Goal: Information Seeking & Learning: Learn about a topic

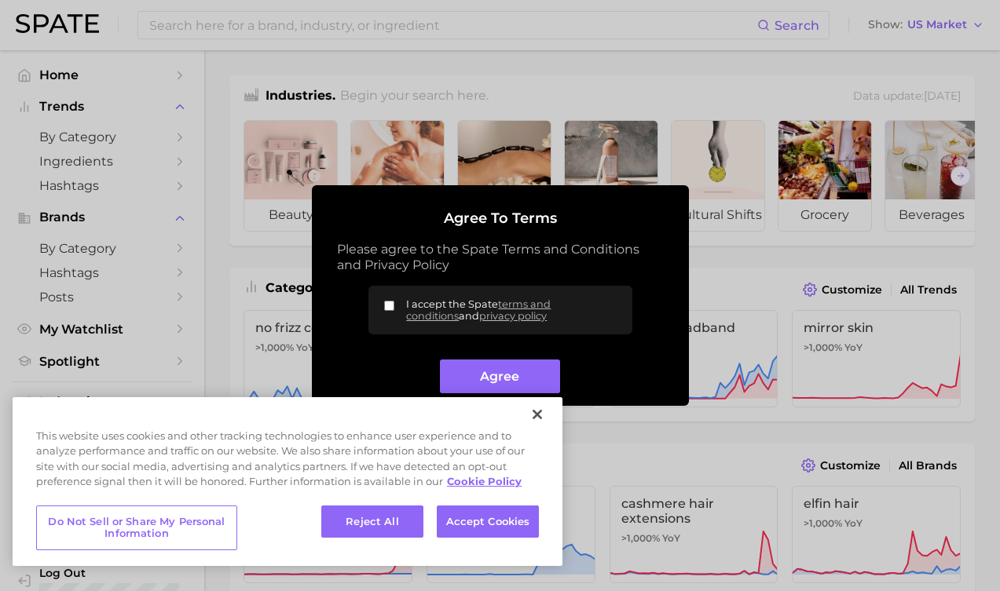
click at [389, 304] on input "I accept the Spate terms and conditions and privacy policy" at bounding box center [389, 306] width 10 height 10
checkbox input "true"
click at [517, 383] on button "Agree" at bounding box center [500, 377] width 120 height 34
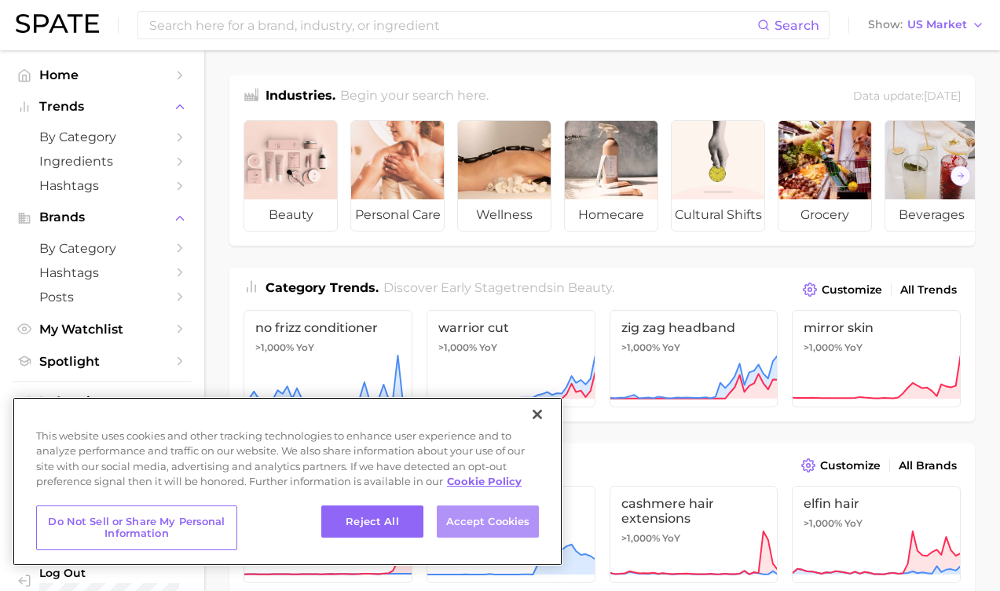
click at [487, 520] on button "Accept Cookies" at bounding box center [488, 522] width 102 height 33
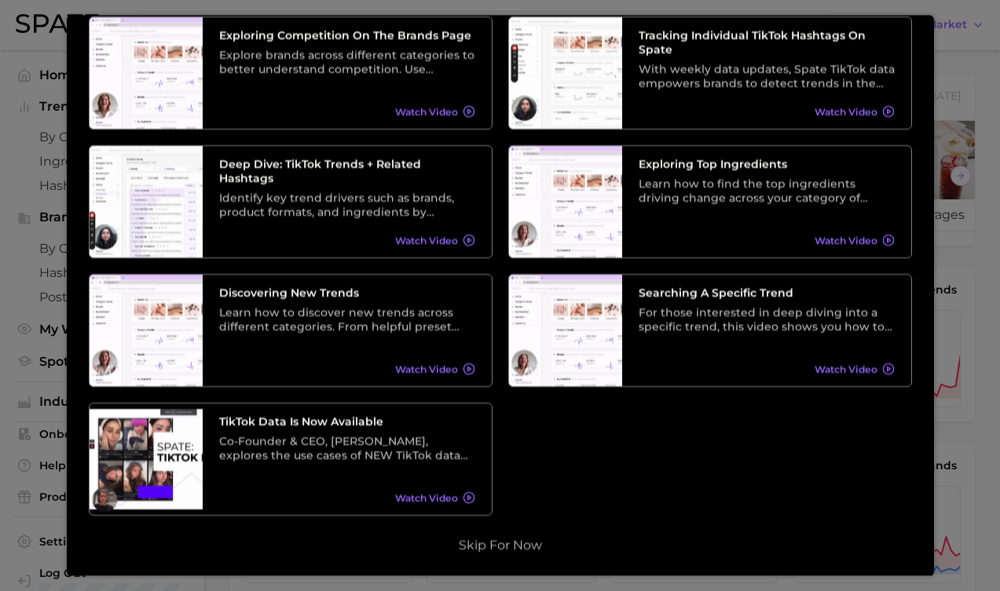
scroll to position [218, 0]
click at [507, 551] on button "Skip for now" at bounding box center [500, 546] width 93 height 16
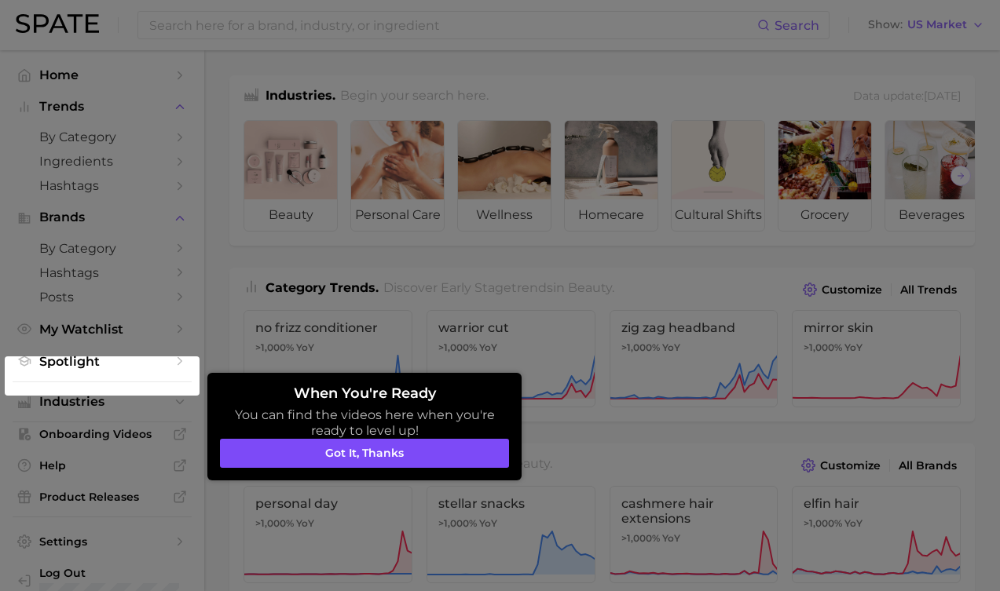
click at [373, 458] on button "Got it, thanks" at bounding box center [364, 454] width 289 height 30
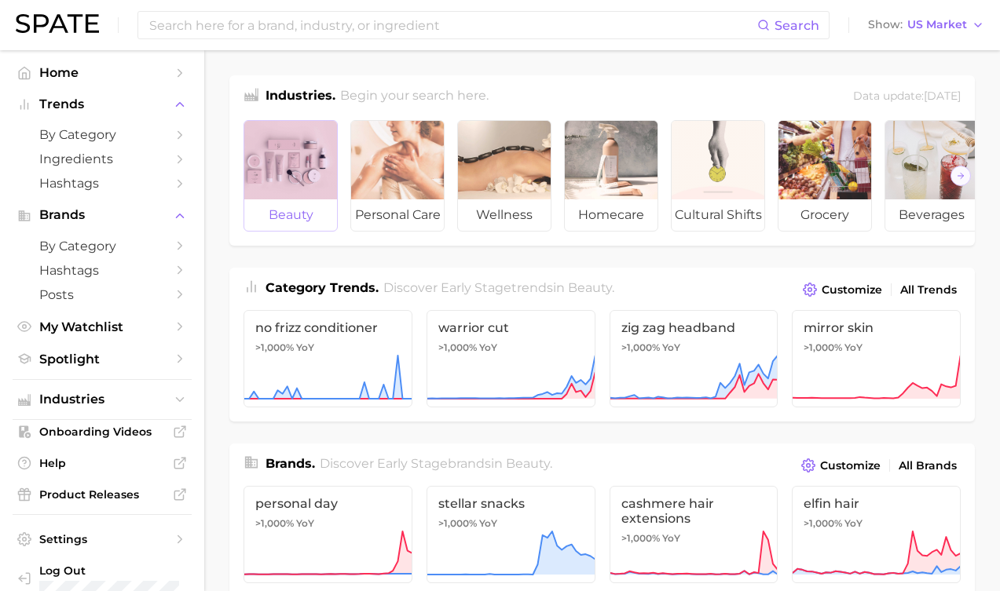
scroll to position [1, 0]
click at [284, 146] on div at bounding box center [290, 160] width 93 height 79
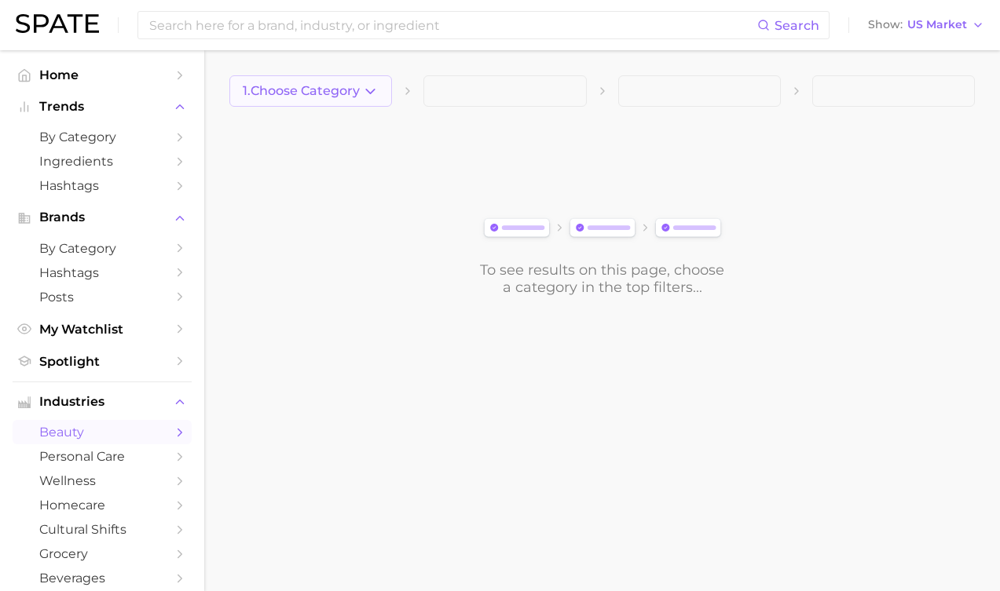
click at [372, 95] on icon "button" at bounding box center [370, 91] width 16 height 16
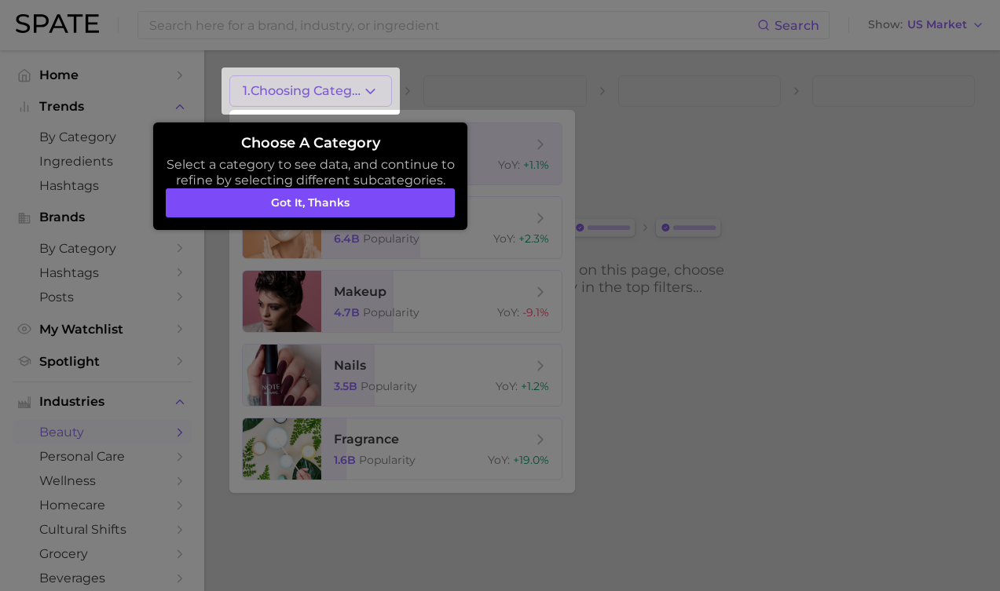
click at [328, 202] on button "Got it, thanks" at bounding box center [310, 203] width 289 height 30
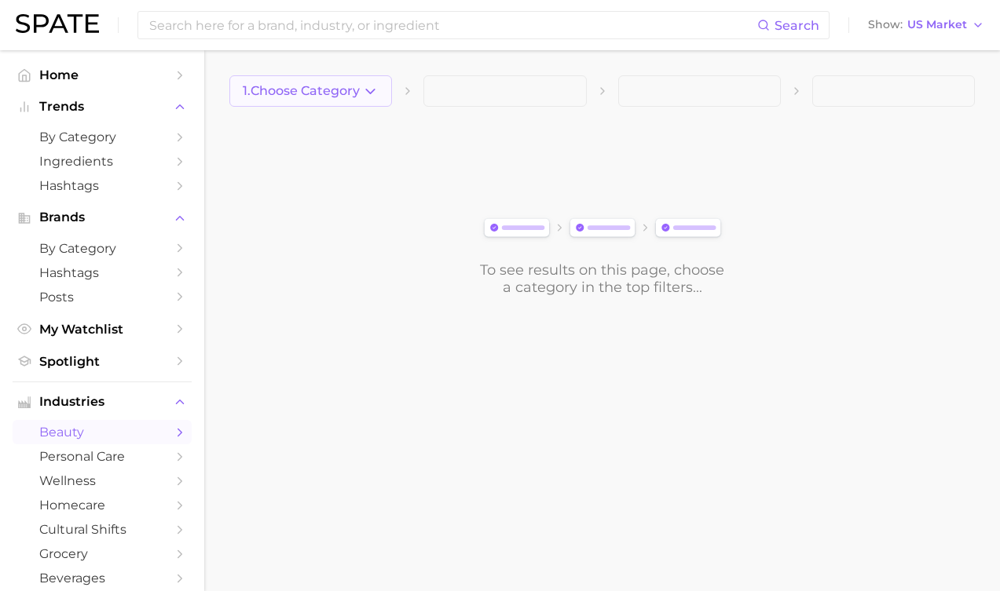
click at [369, 85] on icon "button" at bounding box center [370, 91] width 16 height 16
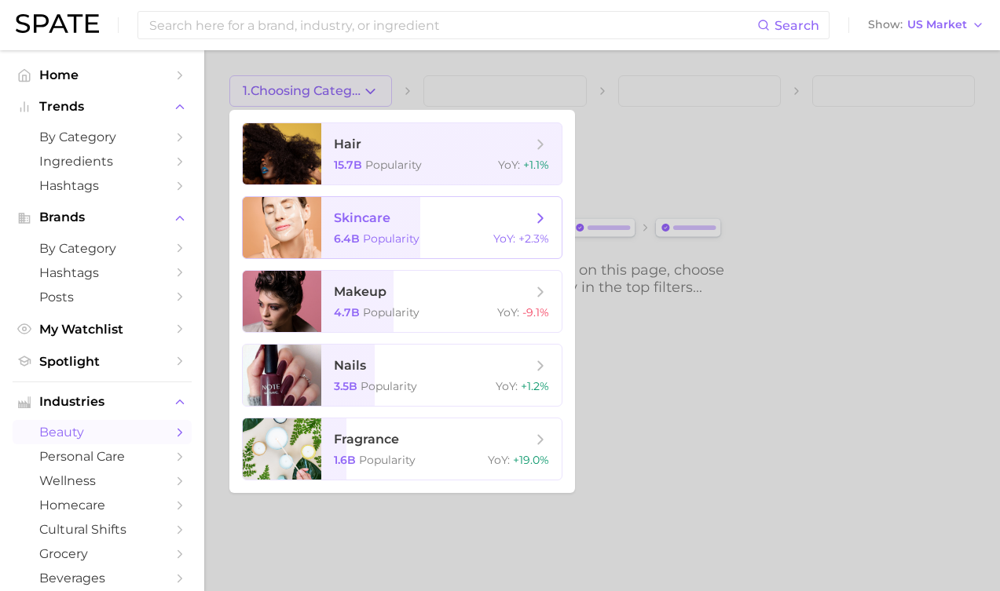
click at [441, 221] on span "skincare" at bounding box center [433, 218] width 198 height 17
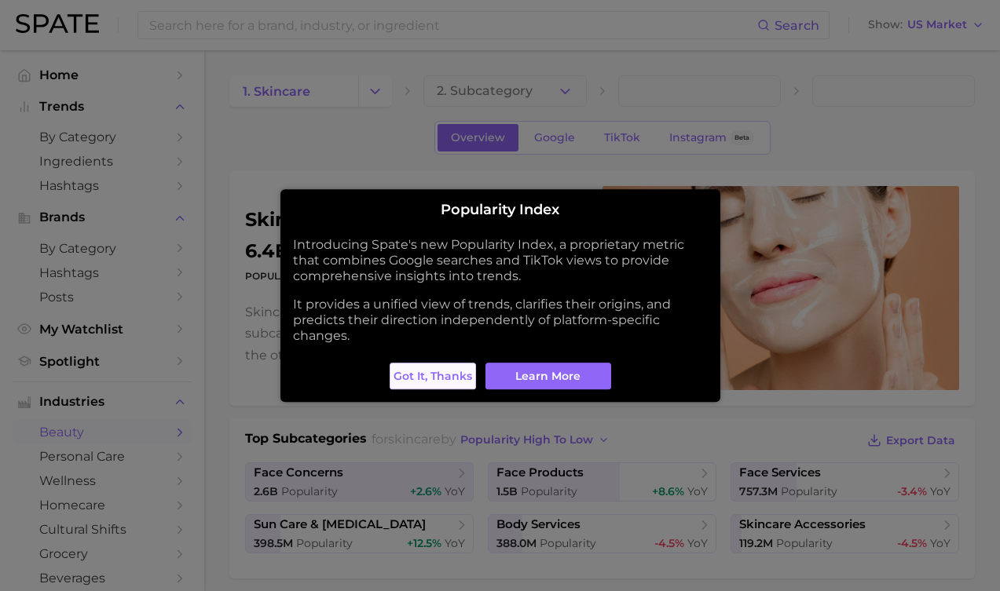
click at [449, 370] on span "Got it, thanks" at bounding box center [432, 376] width 79 height 13
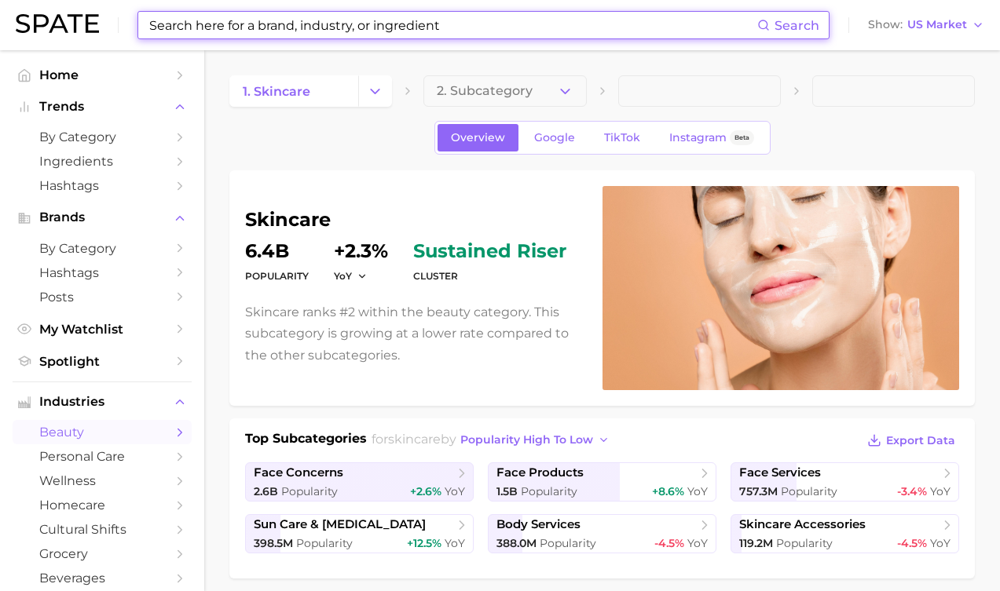
click at [709, 28] on input at bounding box center [452, 25] width 609 height 27
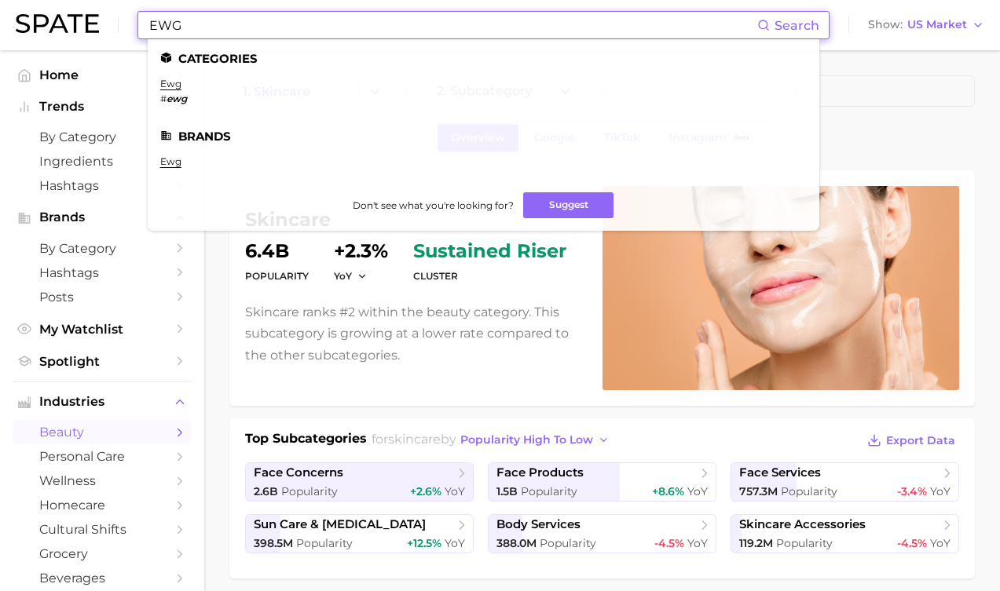
type input "EWG"
click at [176, 93] on em "ewg" at bounding box center [176, 99] width 20 height 12
click at [178, 88] on link "ewg" at bounding box center [170, 84] width 21 height 12
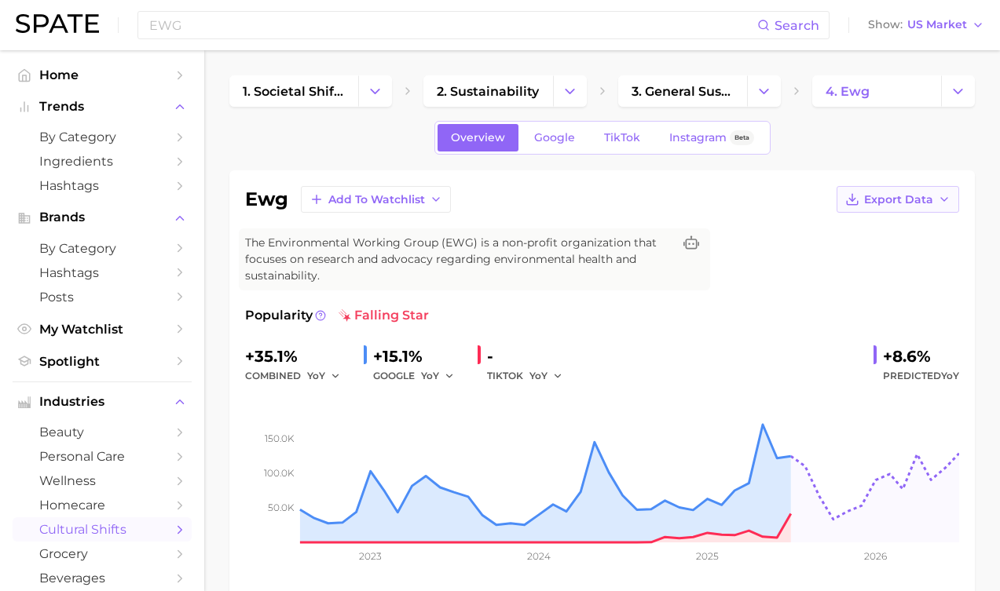
click at [928, 203] on span "Export Data" at bounding box center [898, 199] width 69 height 13
click at [864, 258] on span "Time Series Image" at bounding box center [865, 257] width 105 height 13
click at [958, 93] on polyline "Change Category" at bounding box center [957, 91] width 9 height 4
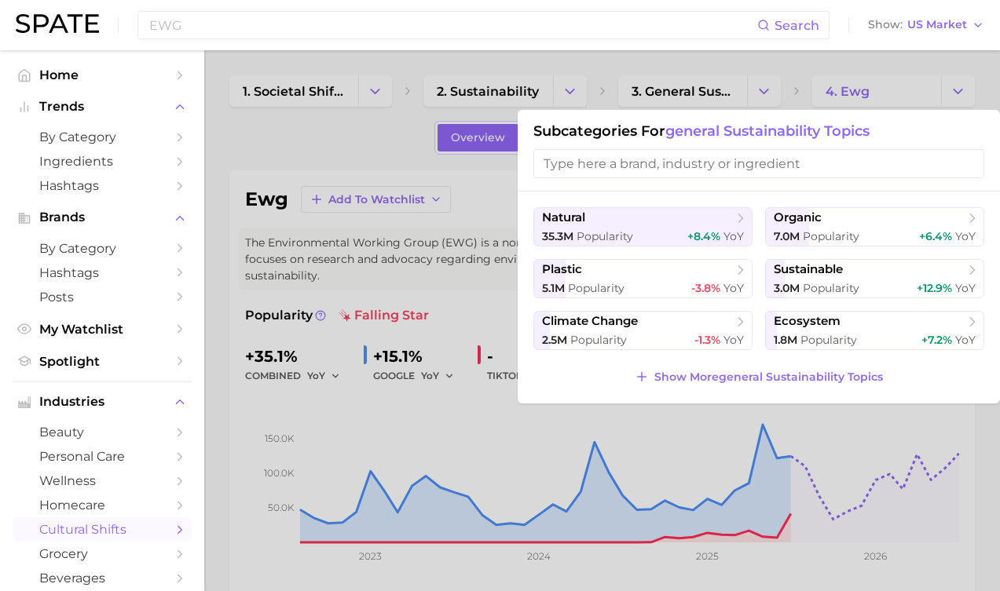
click at [754, 174] on input "search" at bounding box center [758, 163] width 451 height 29
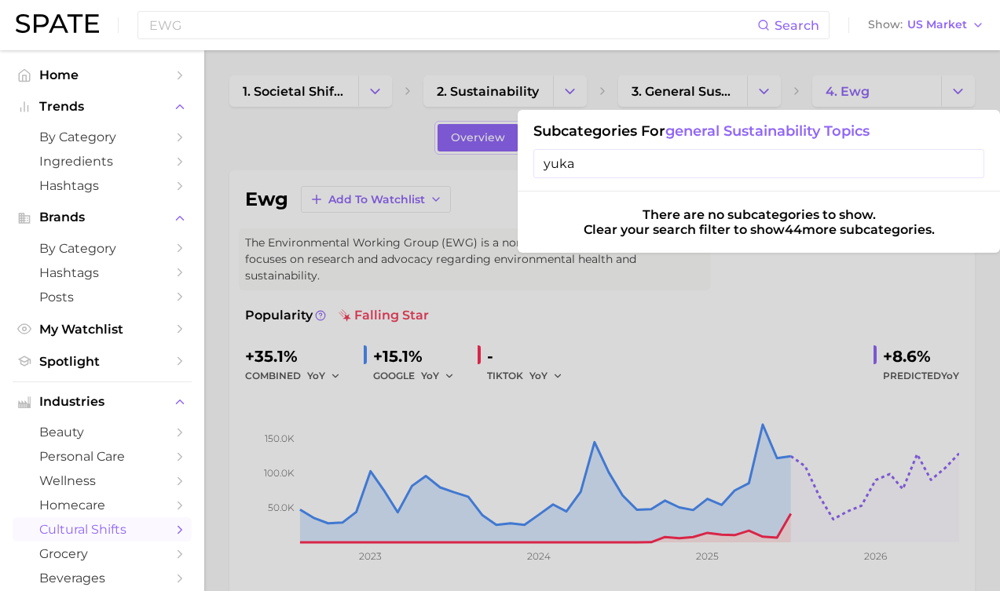
type input "Luka"
drag, startPoint x: 754, startPoint y: 174, endPoint x: 968, endPoint y: 163, distance: 214.6
click at [968, 163] on input "Luka" at bounding box center [758, 163] width 451 height 29
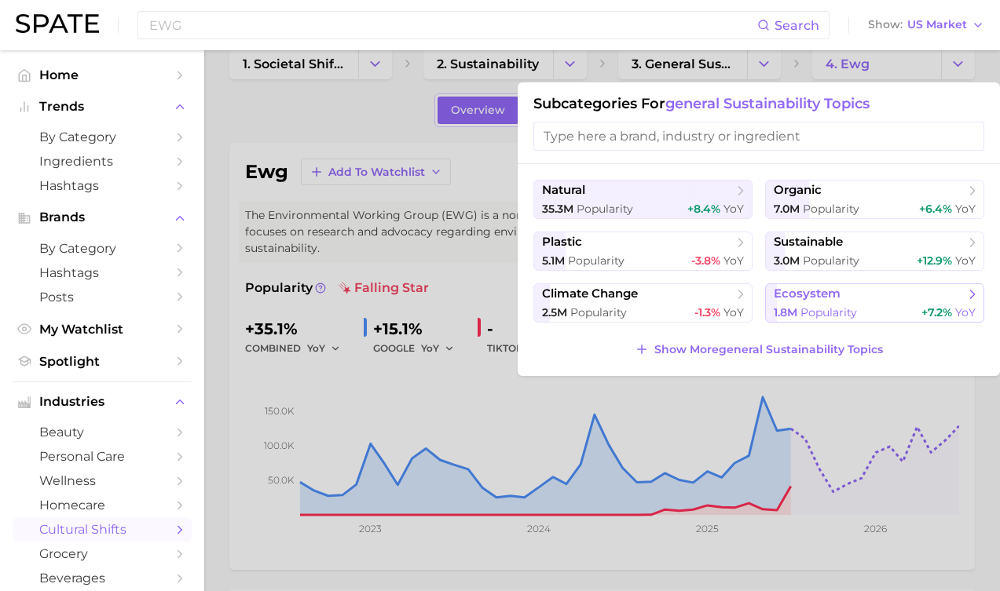
scroll to position [30, 0]
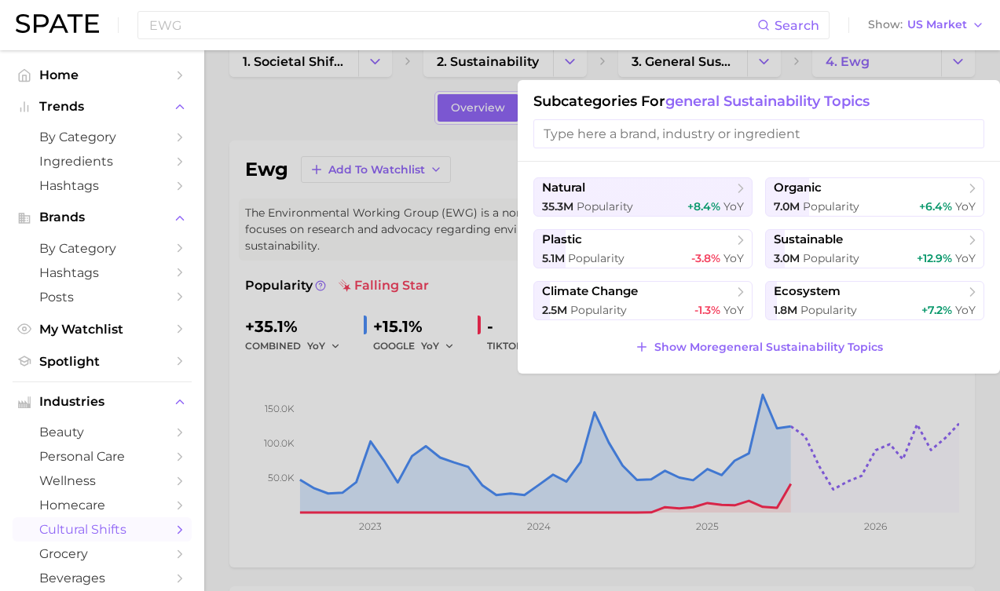
click at [732, 394] on div at bounding box center [500, 295] width 1000 height 591
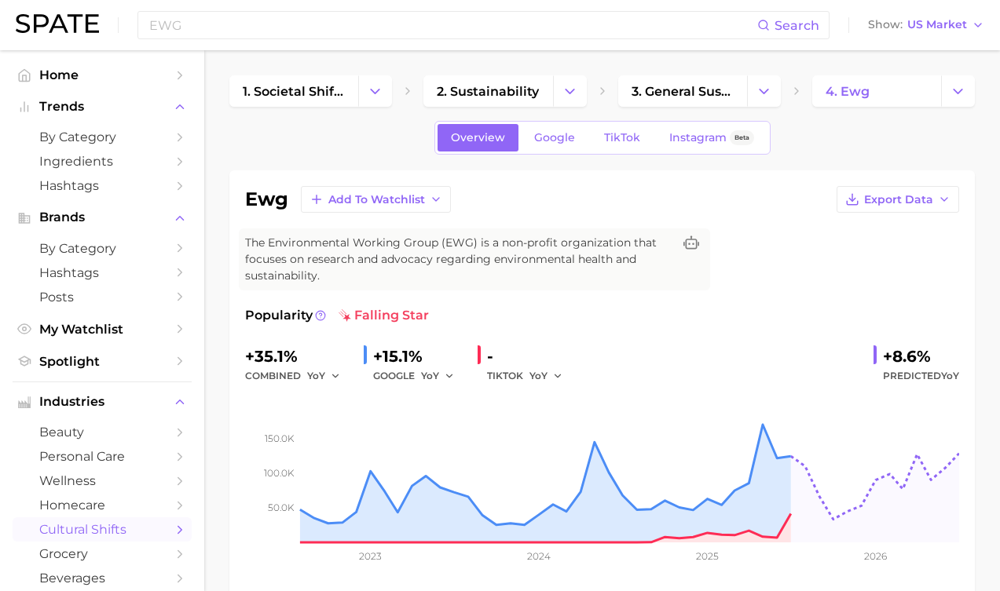
scroll to position [0, 0]
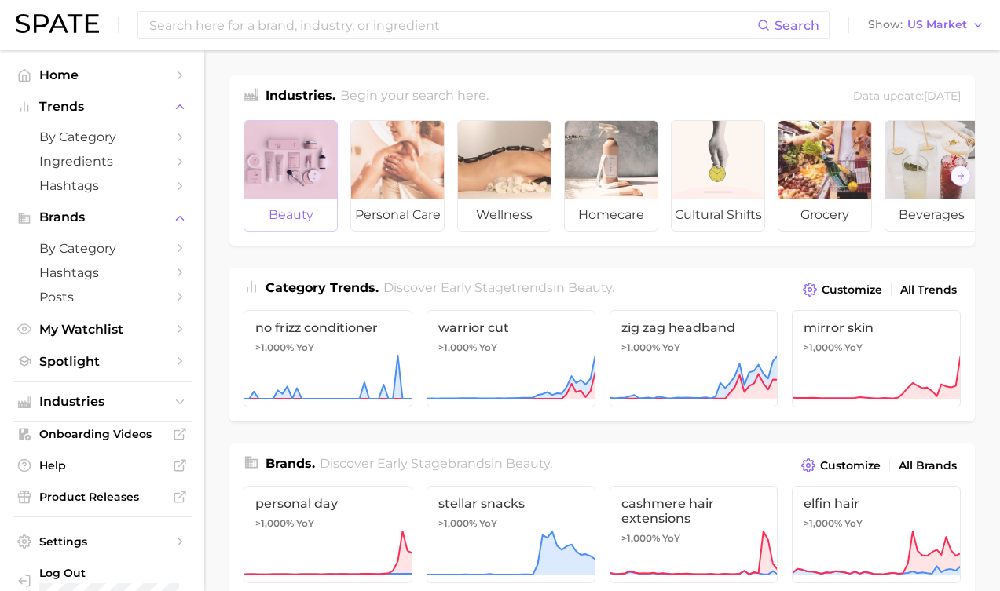
click at [277, 177] on div at bounding box center [290, 160] width 93 height 79
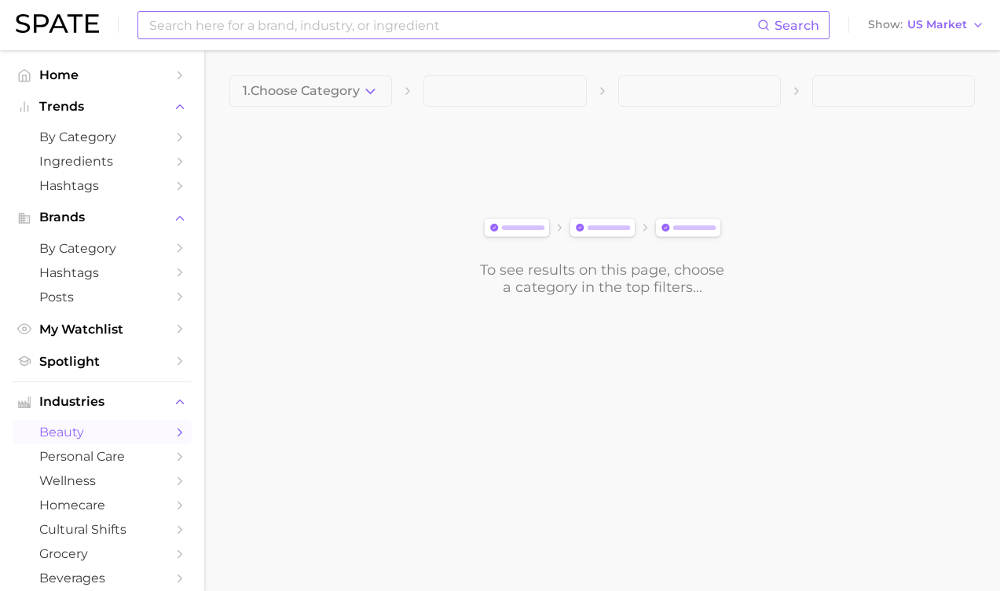
click at [805, 19] on span "Search" at bounding box center [796, 25] width 45 height 15
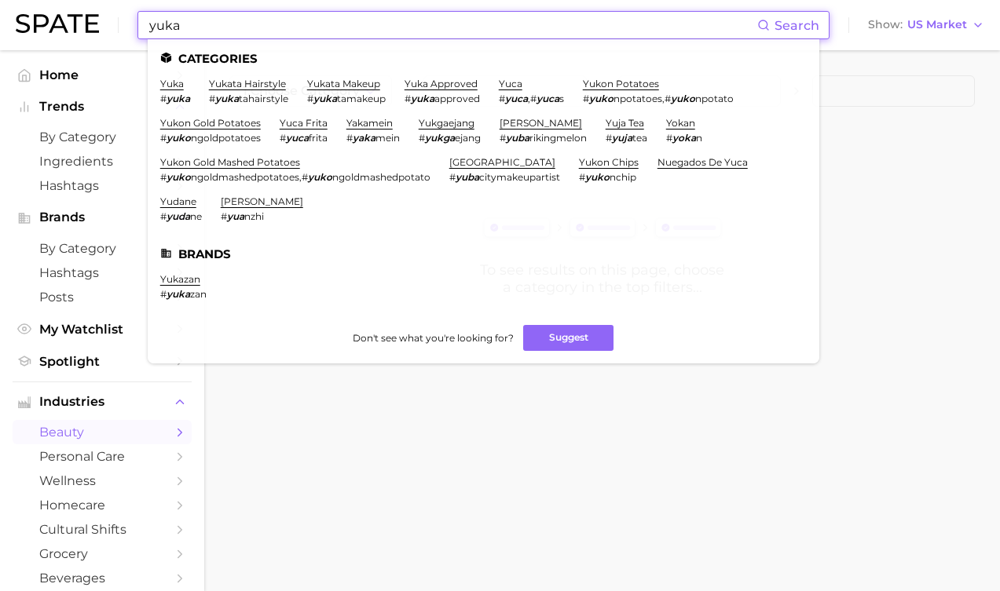
type input "yuka"
click at [171, 90] on li "yuka # yuka" at bounding box center [175, 91] width 30 height 27
click at [172, 86] on link "yuka" at bounding box center [172, 84] width 24 height 12
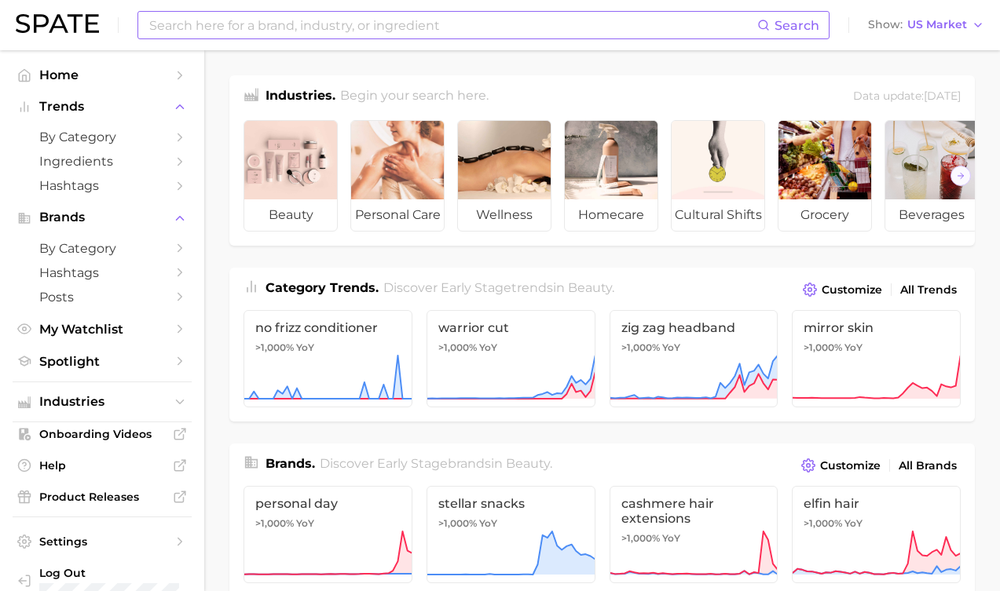
click at [676, 31] on input at bounding box center [452, 25] width 609 height 27
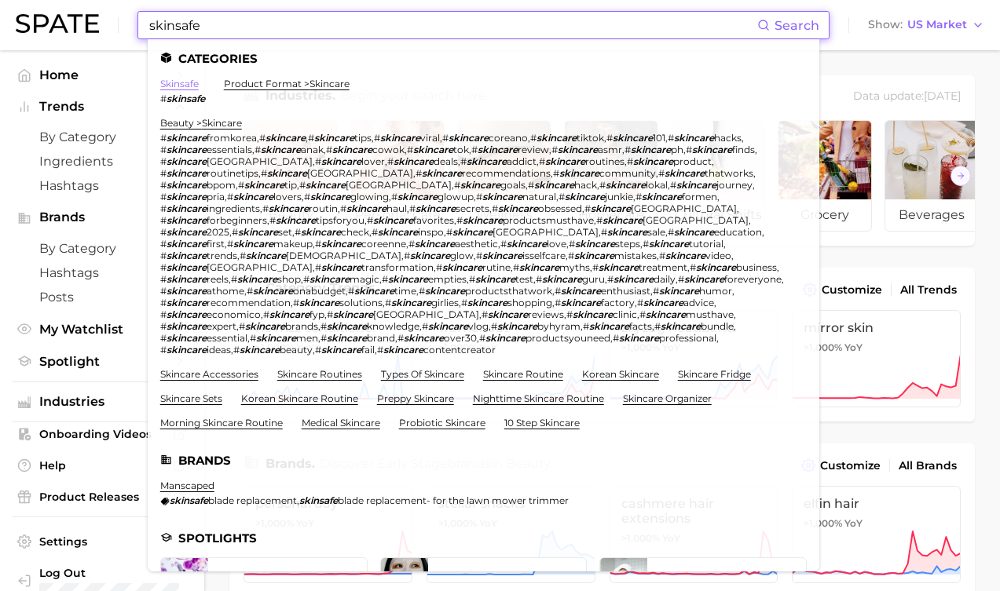
type input "skinsafe"
click at [176, 84] on link "skinsafe" at bounding box center [179, 84] width 38 height 12
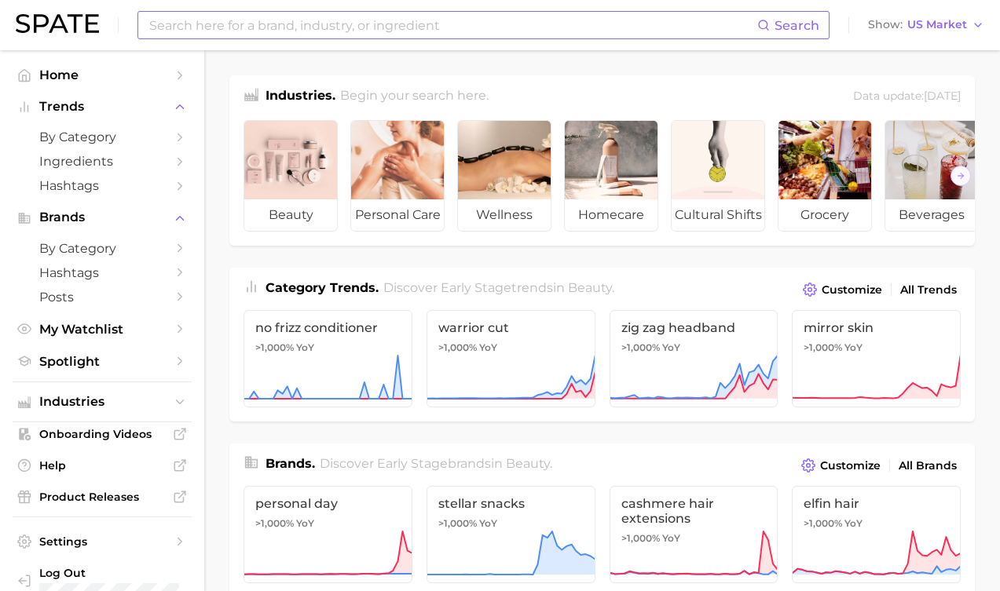
click at [790, 35] on span "Search" at bounding box center [788, 25] width 62 height 27
drag, startPoint x: 538, startPoint y: 254, endPoint x: 169, endPoint y: 82, distance: 406.9
click at [169, 82] on link "Home" at bounding box center [102, 75] width 179 height 24
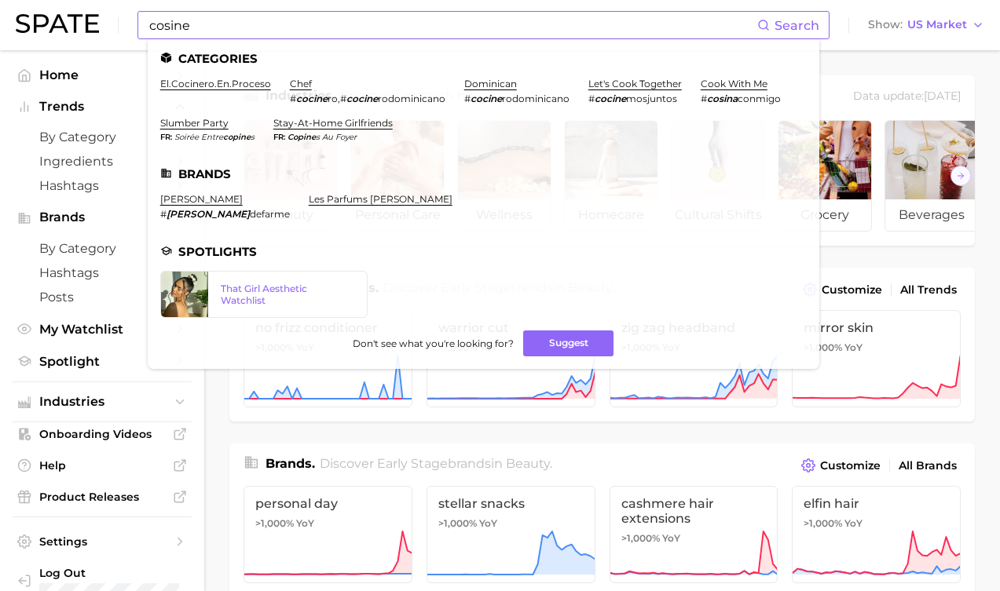
click at [214, 26] on input "cosine" at bounding box center [452, 25] width 609 height 27
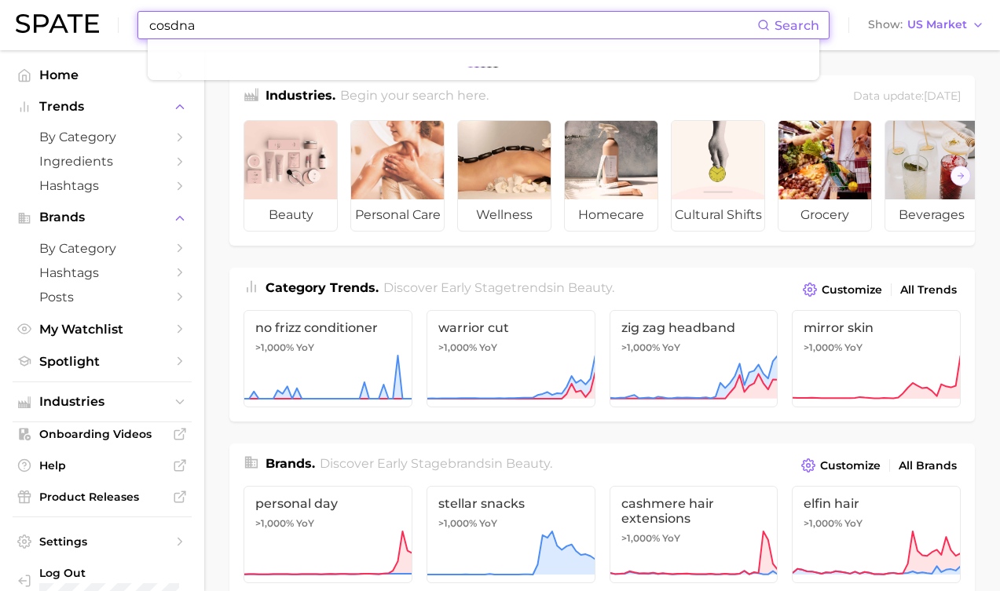
type input "cosdna"
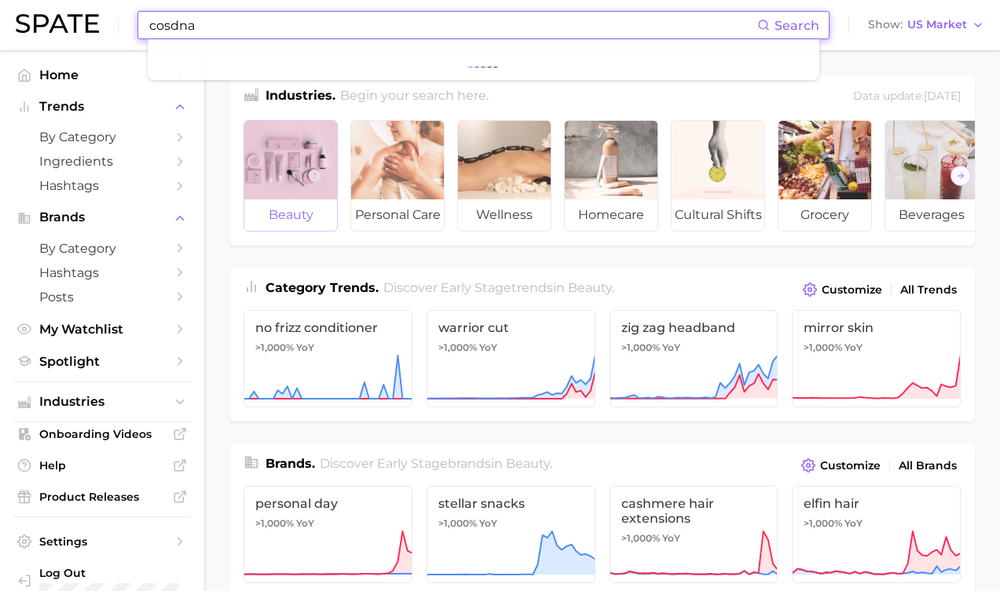
click at [286, 149] on div at bounding box center [290, 160] width 93 height 79
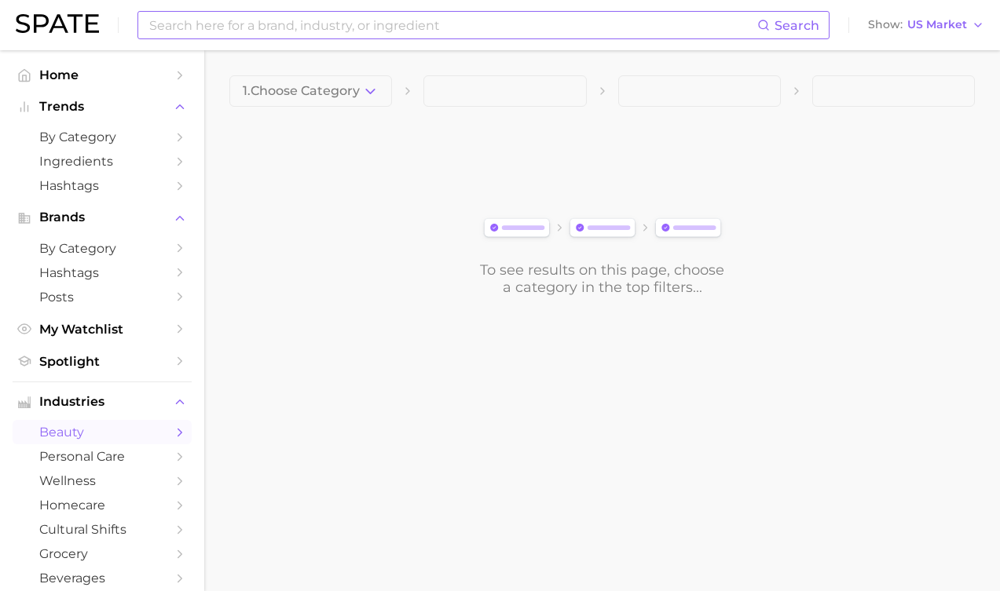
click at [415, 21] on input at bounding box center [452, 25] width 609 height 27
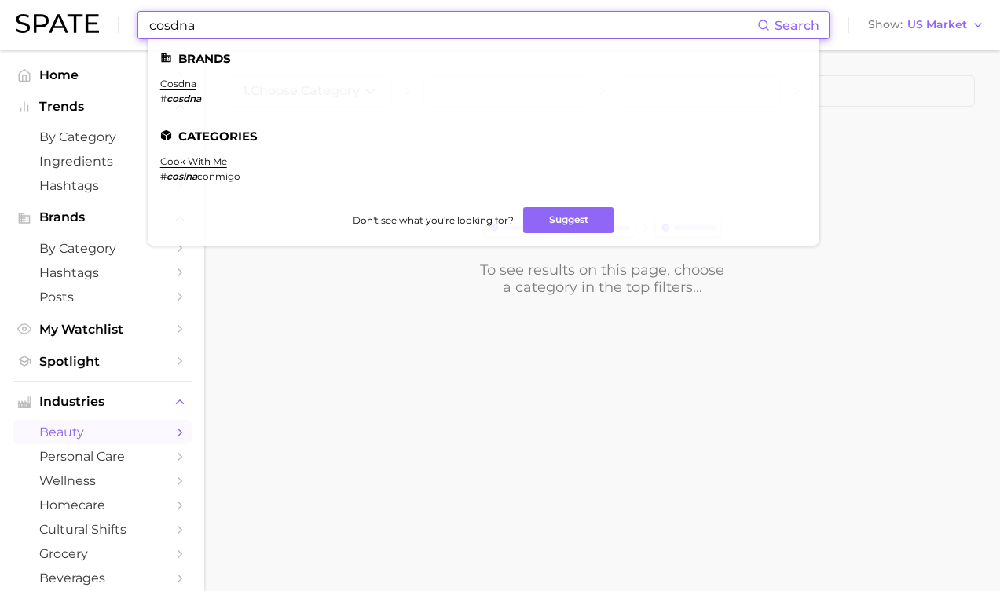
type input "cosine"
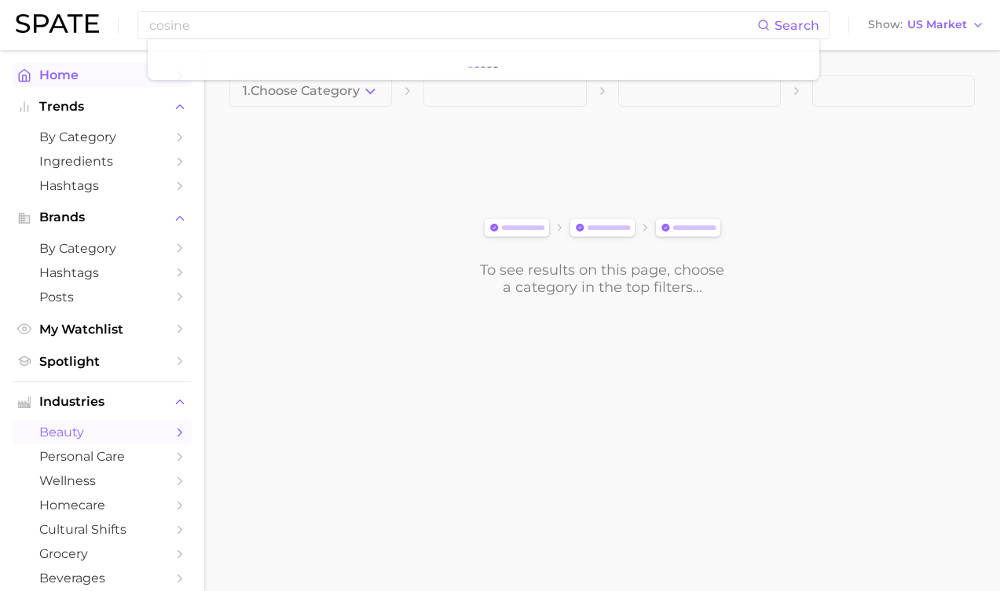
drag, startPoint x: 415, startPoint y: 21, endPoint x: 184, endPoint y: 86, distance: 239.7
click at [184, 86] on link "Home" at bounding box center [102, 75] width 179 height 24
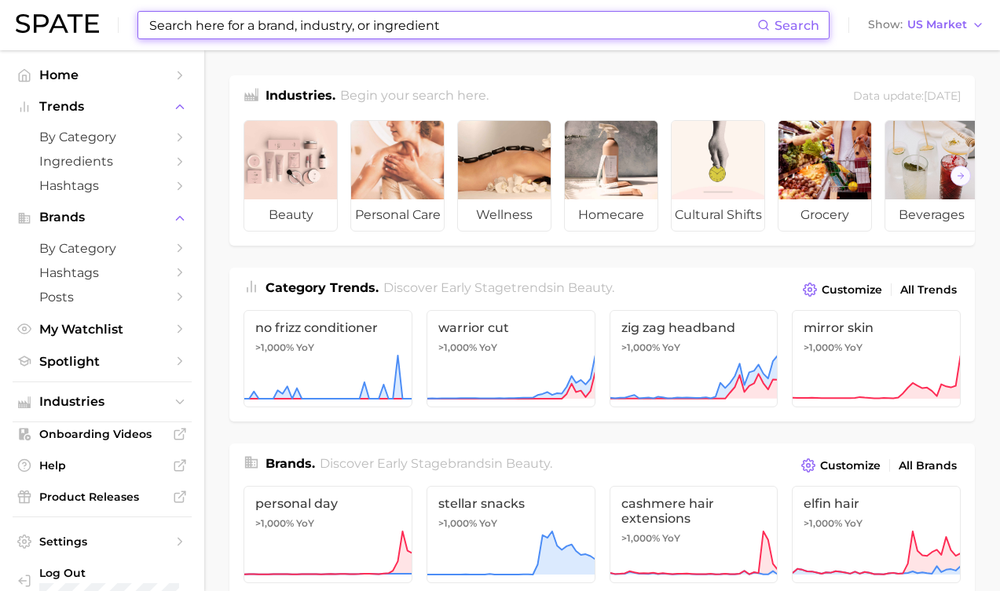
click at [380, 25] on input at bounding box center [452, 25] width 609 height 27
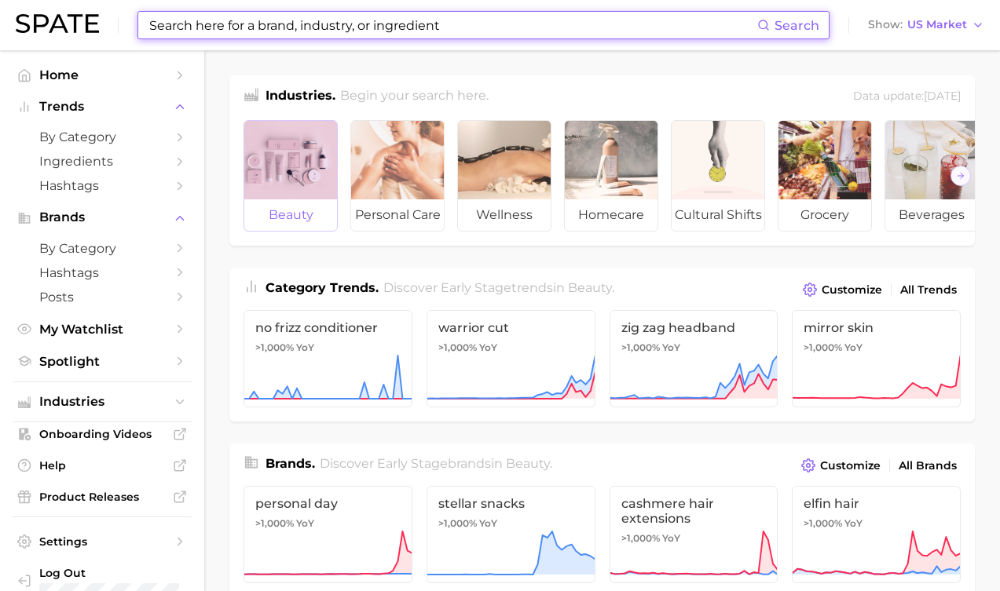
click at [306, 139] on div at bounding box center [290, 160] width 93 height 79
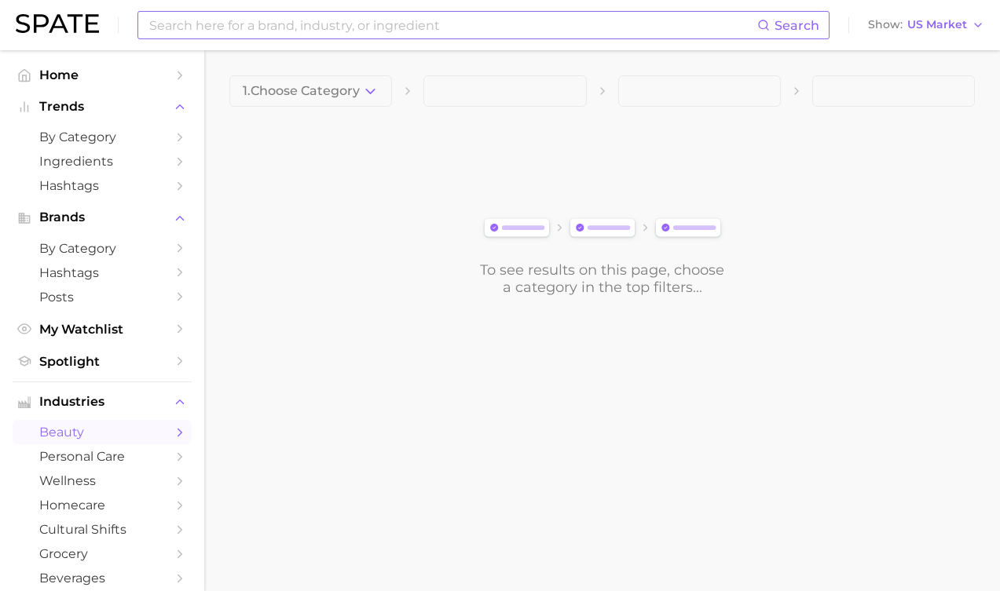
click at [327, 27] on input at bounding box center [452, 25] width 609 height 27
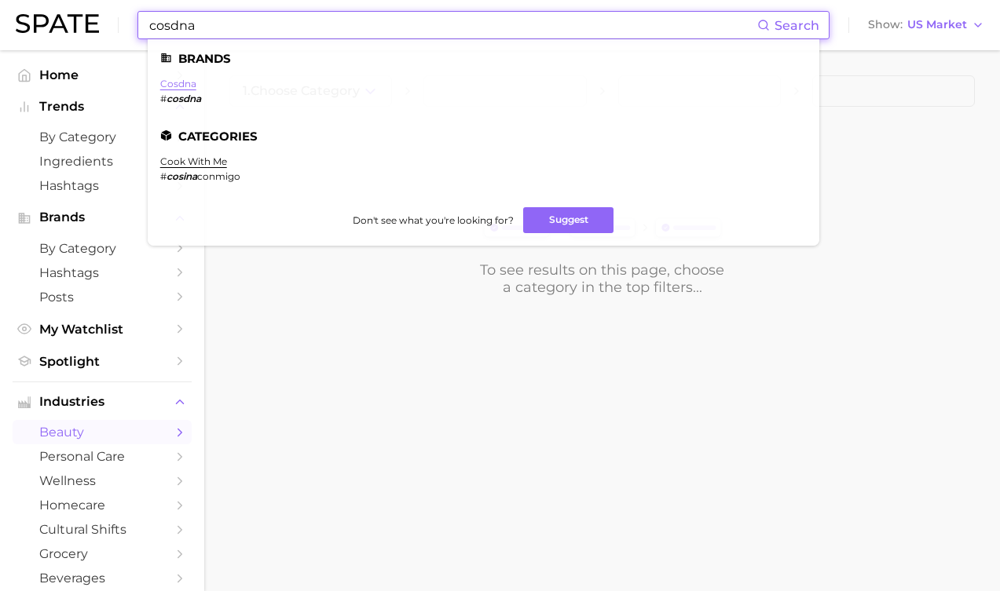
type input "cosdna"
click at [173, 80] on link "cosdna" at bounding box center [178, 84] width 36 height 12
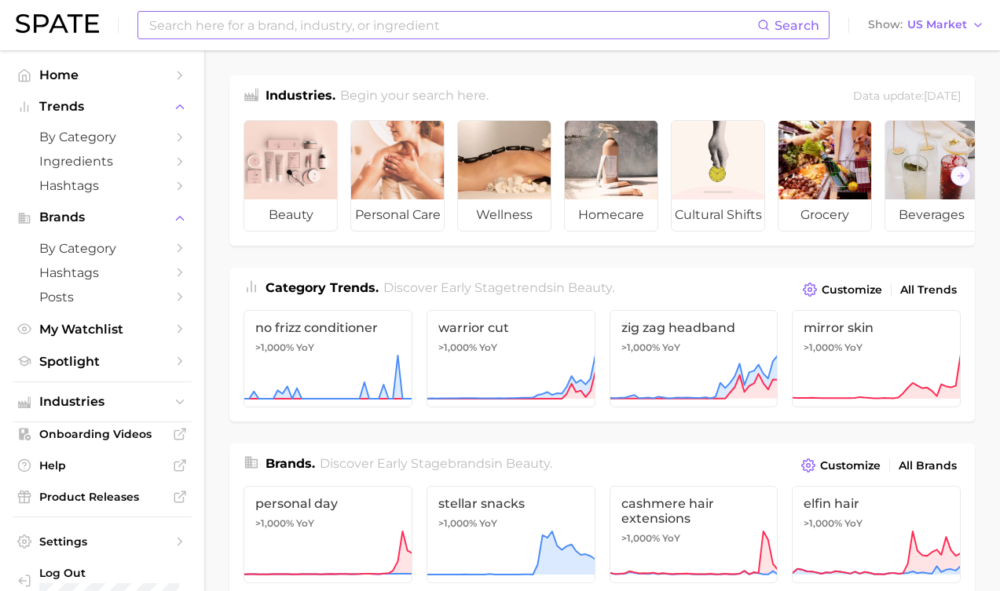
click at [302, 27] on input at bounding box center [452, 25] width 609 height 27
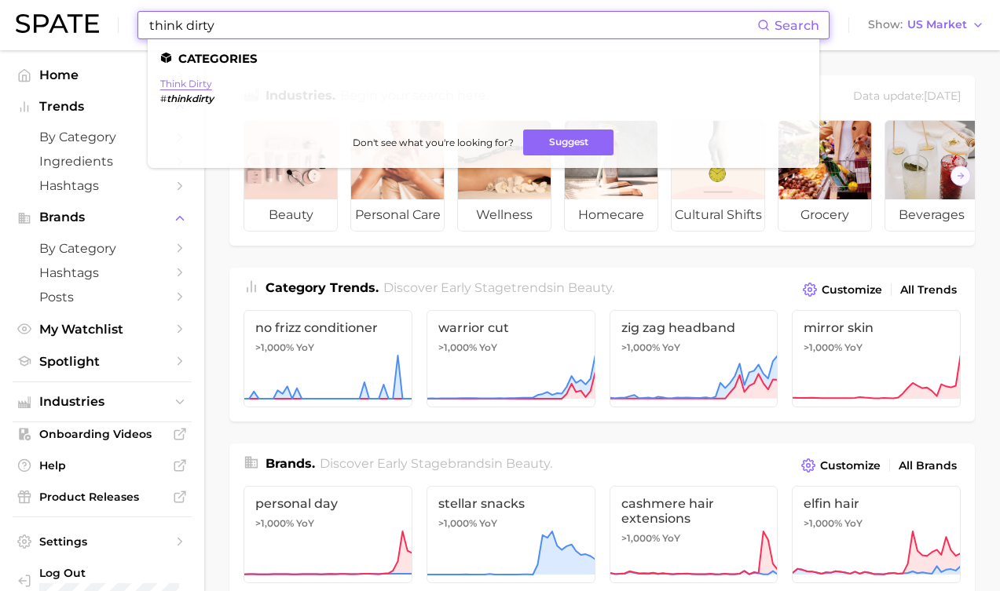
type input "think dirty"
click at [191, 86] on link "think dirty" at bounding box center [186, 84] width 52 height 12
